Goal: Task Accomplishment & Management: Manage account settings

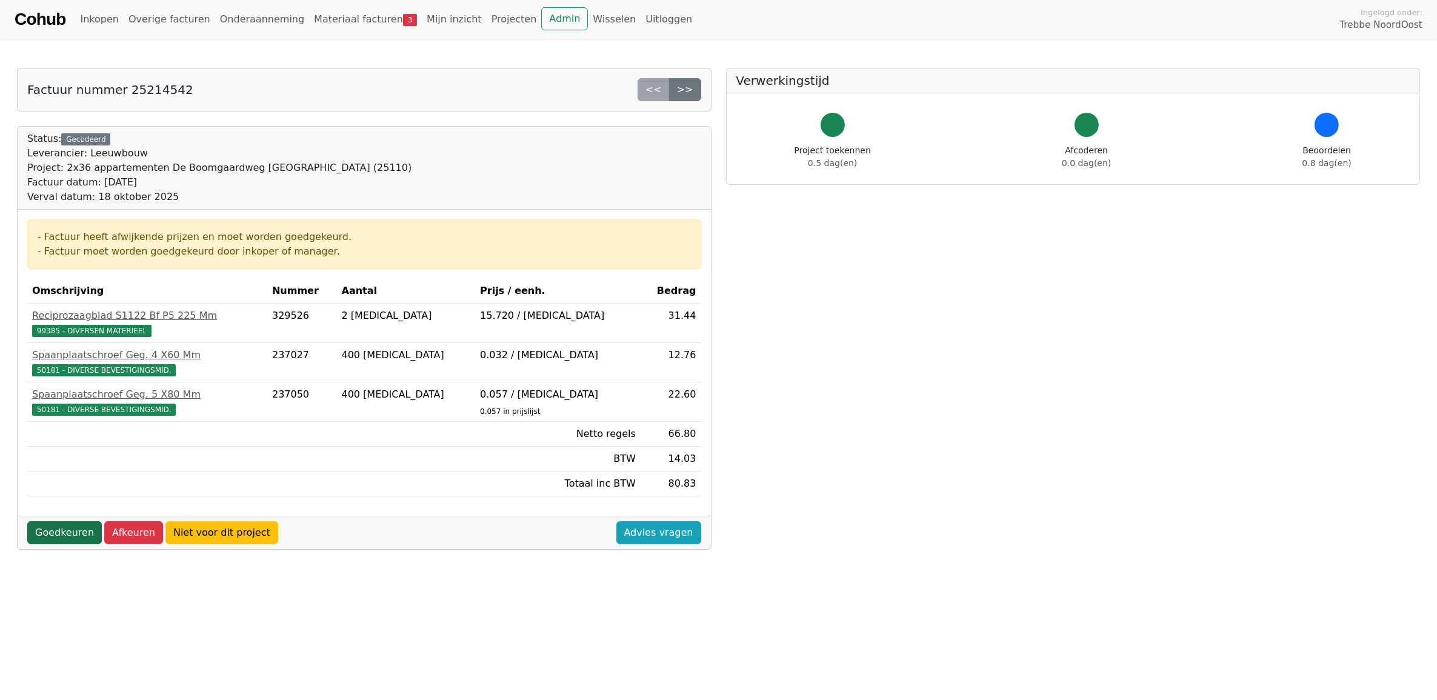
click at [67, 540] on link "Goedkeuren" at bounding box center [64, 532] width 75 height 23
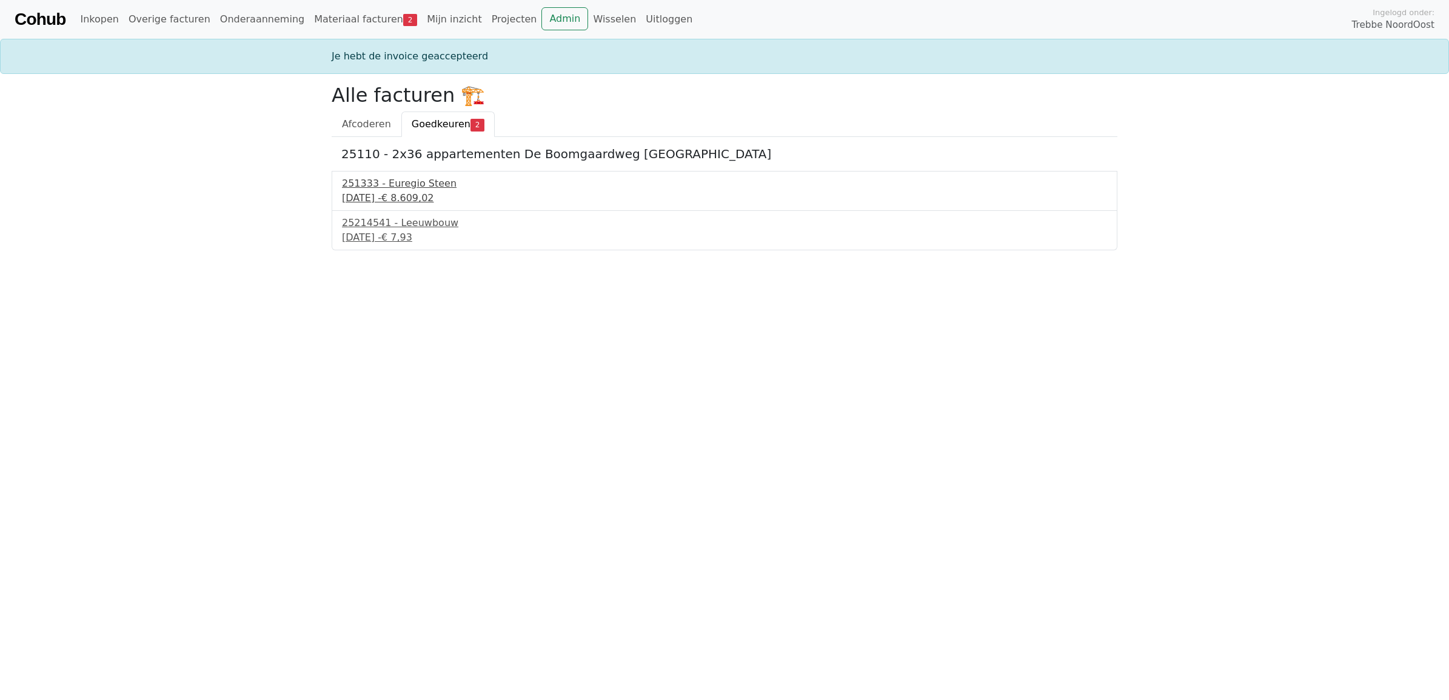
click at [426, 198] on div "15 september 2025 - € 8.609,02" at bounding box center [724, 198] width 765 height 15
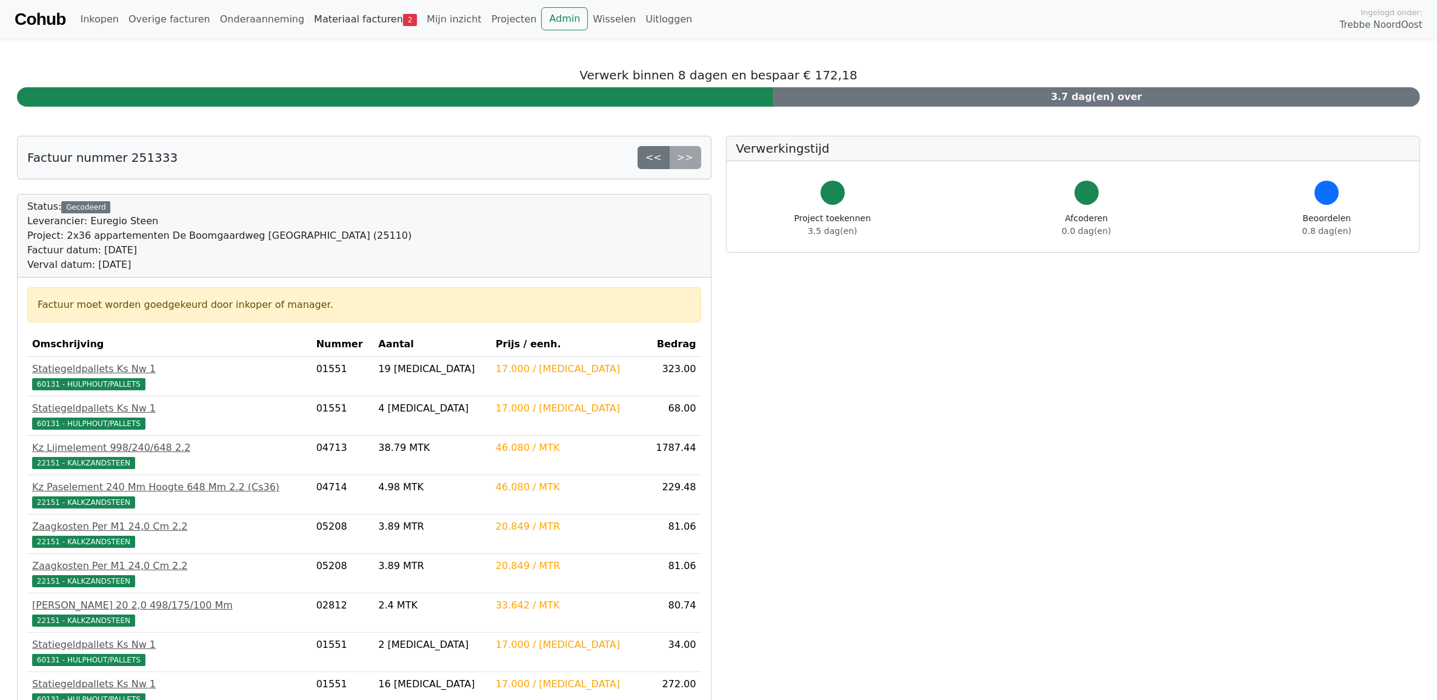
click at [344, 23] on link "Materiaal facturen 2" at bounding box center [365, 19] width 113 height 24
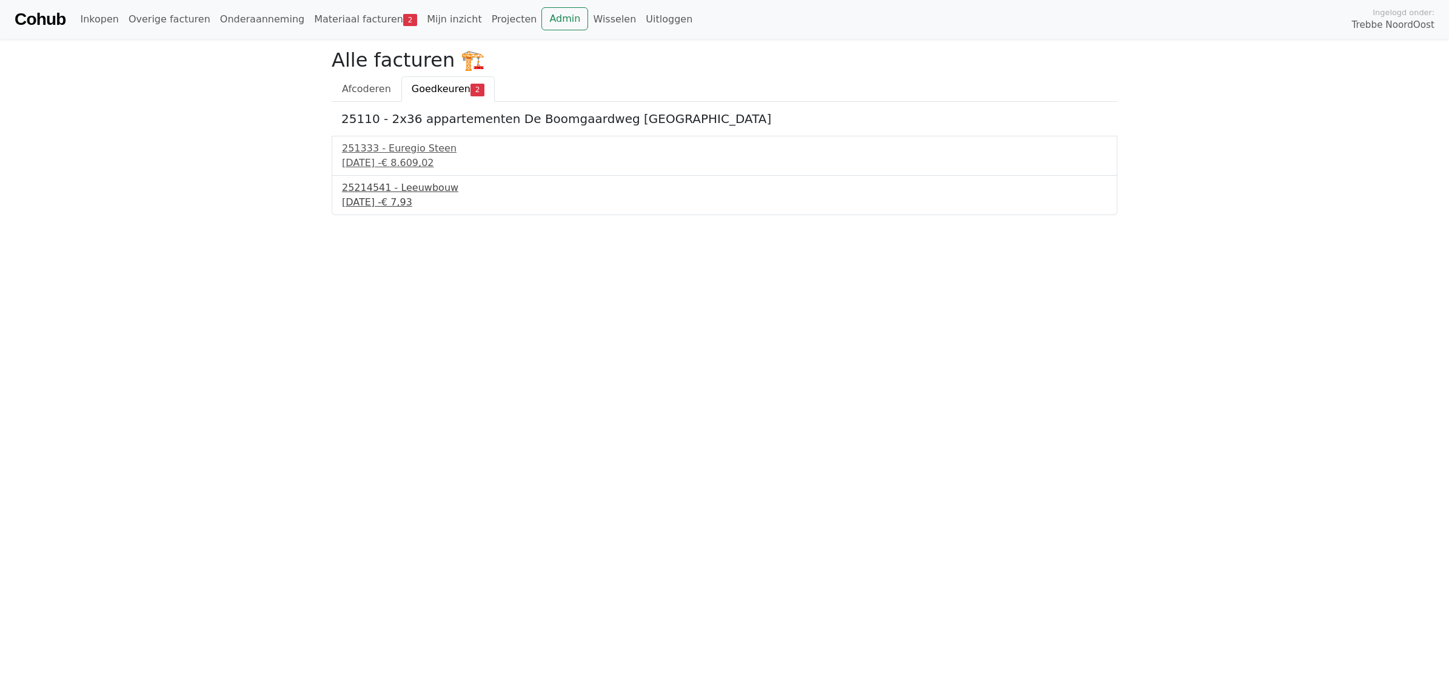
click at [383, 192] on div "25214541 - Leeuwbouw" at bounding box center [724, 188] width 765 height 15
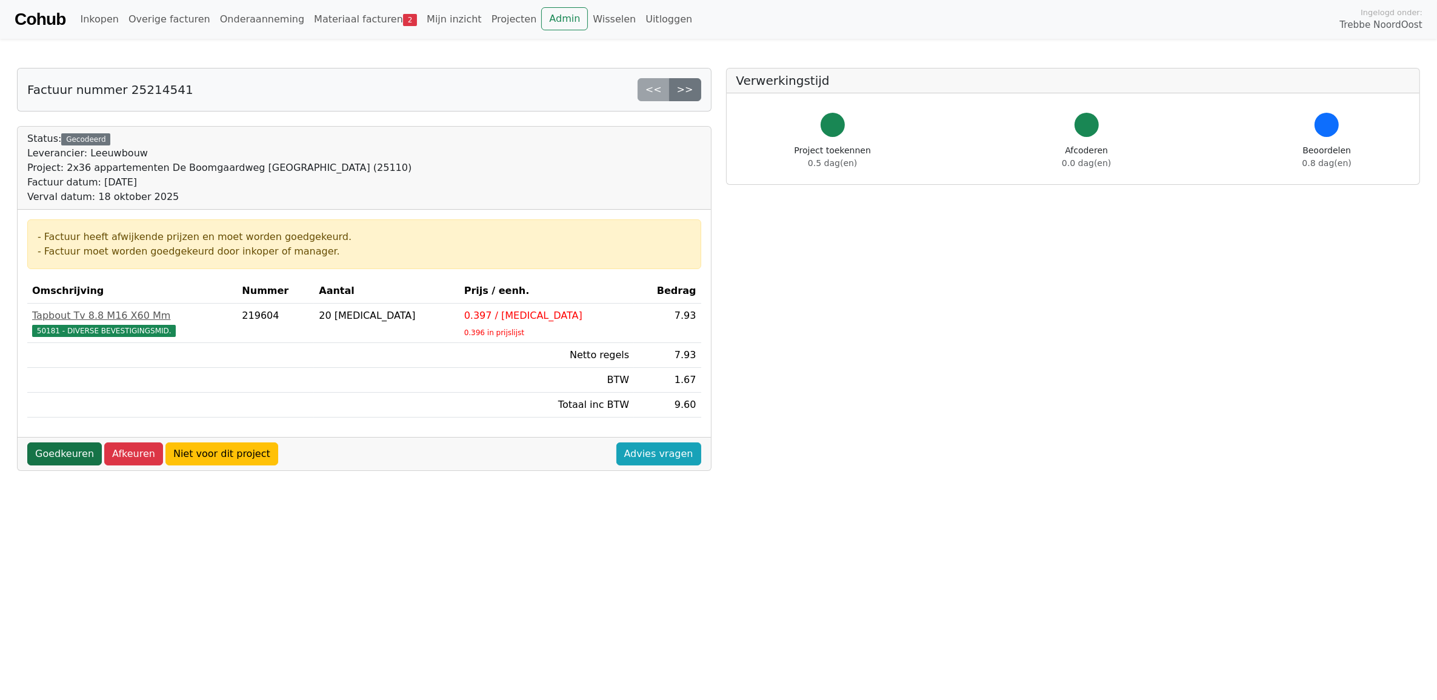
click at [50, 458] on link "Goedkeuren" at bounding box center [64, 454] width 75 height 23
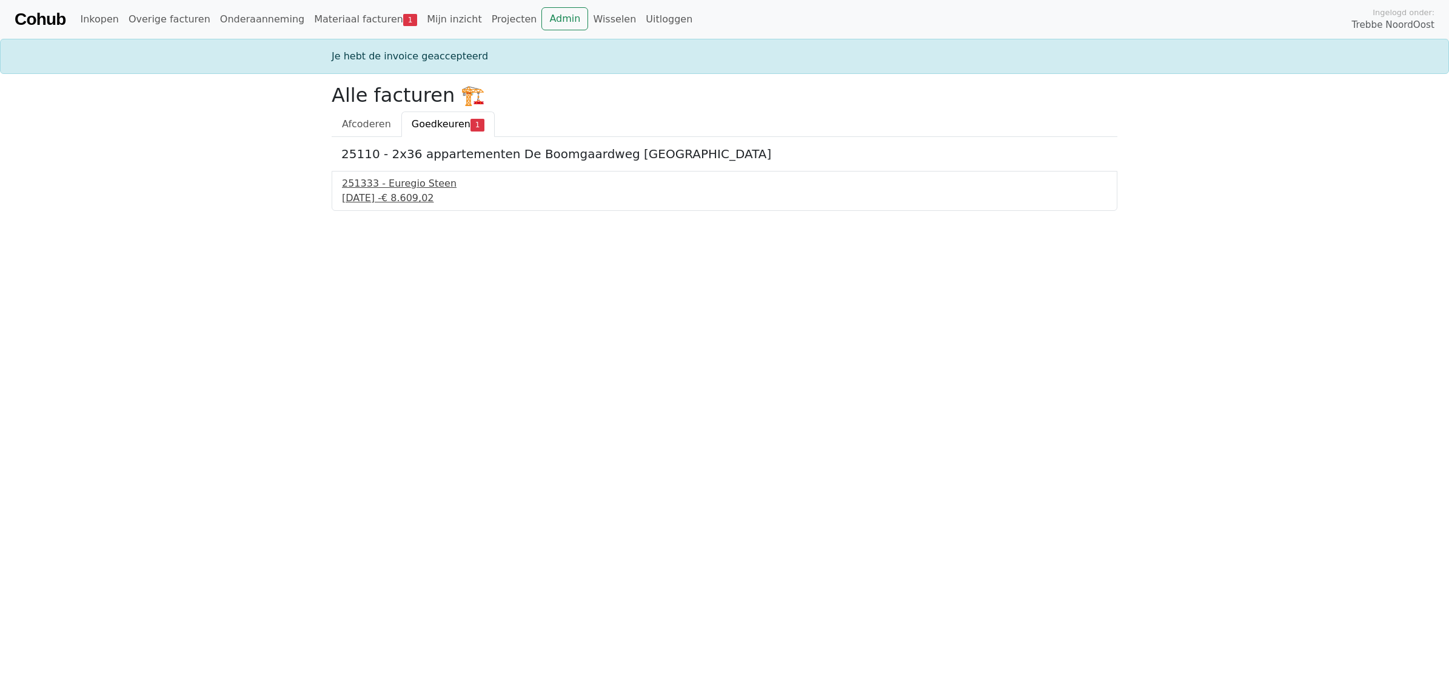
click at [407, 189] on div "251333 - Euregio Steen" at bounding box center [724, 183] width 765 height 15
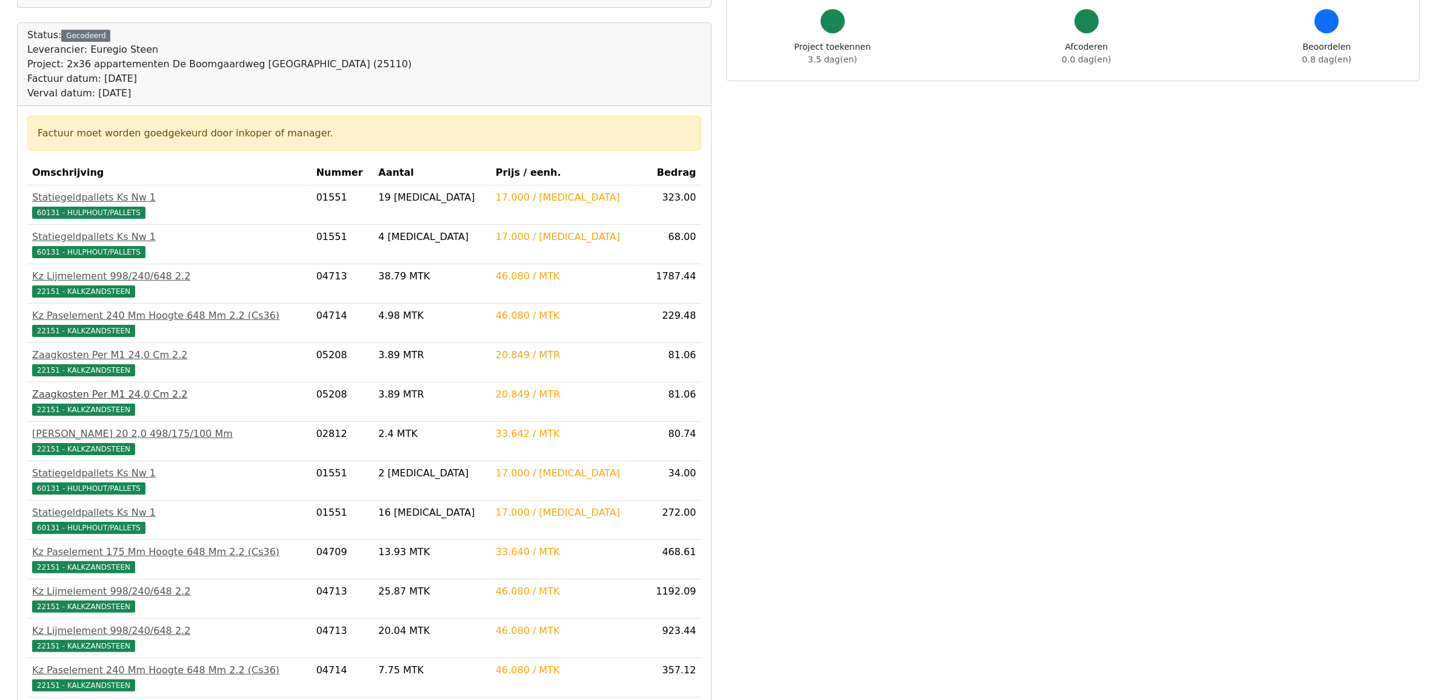
scroll to position [227, 0]
